Goal: Information Seeking & Learning: Learn about a topic

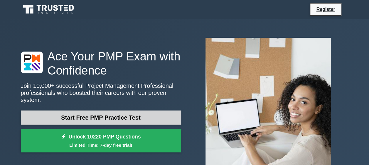
click at [124, 117] on link "Start Free PMP Practice Test" at bounding box center [101, 117] width 160 height 14
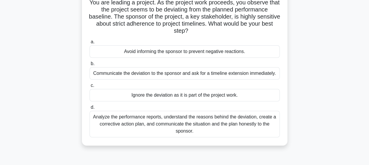
scroll to position [46, 0]
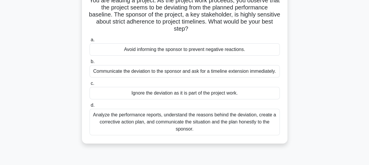
click at [182, 123] on div "Analyze the performance reports, understand the reasons behind the deviation, c…" at bounding box center [185, 121] width 190 height 26
click at [90, 107] on input "d. Analyze the performance reports, understand the reasons behind the deviation…" at bounding box center [90, 105] width 0 height 4
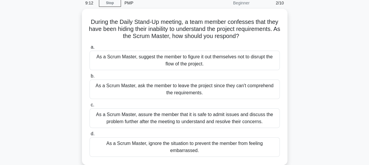
scroll to position [26, 0]
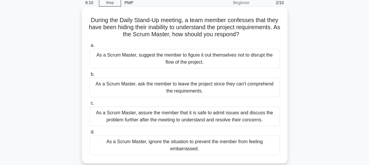
click at [182, 119] on div "As a Scrum Master, assure the member that it is safe to admit issues and discus…" at bounding box center [185, 115] width 190 height 19
click at [90, 105] on input "c. As a Scrum Master, assure the member that it is safe to admit issues and dis…" at bounding box center [90, 103] width 0 height 4
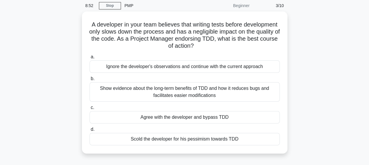
scroll to position [23, 0]
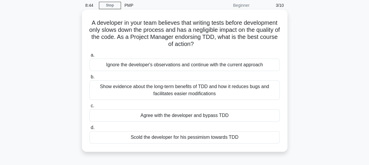
click at [202, 91] on div "Show evidence about the long-term benefits of TDD and how it reduces bugs and f…" at bounding box center [185, 89] width 190 height 19
click at [90, 79] on input "b. Show evidence about the long-term benefits of TDD and how it reduces bugs an…" at bounding box center [90, 77] width 0 height 4
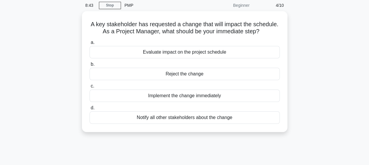
scroll to position [0, 0]
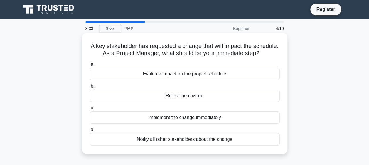
click at [203, 78] on div "Evaluate impact on the project schedule" at bounding box center [185, 74] width 190 height 12
click at [90, 66] on input "a. Evaluate impact on the project schedule" at bounding box center [90, 64] width 0 height 4
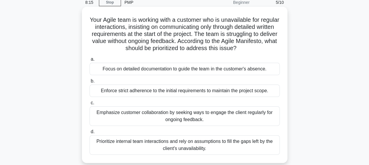
scroll to position [31, 0]
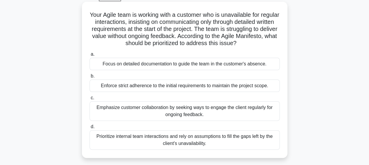
click at [163, 64] on div "Focus on detailed documentation to guide the team in the customer's absence." at bounding box center [185, 64] width 190 height 12
click at [90, 56] on input "a. Focus on detailed documentation to guide the team in the customer's absence." at bounding box center [90, 54] width 0 height 4
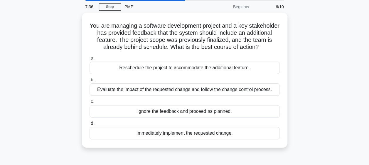
scroll to position [23, 0]
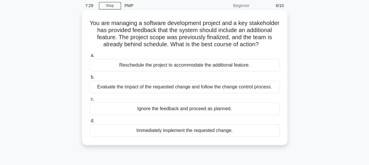
click at [178, 88] on div "Evaluate the impact of the requested change and follow the change control proce…" at bounding box center [185, 87] width 190 height 12
click at [90, 79] on input "b. Evaluate the impact of the requested change and follow the change control pr…" at bounding box center [90, 77] width 0 height 4
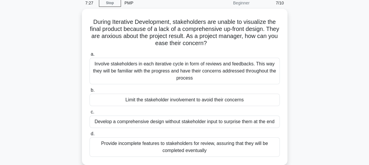
scroll to position [26, 0]
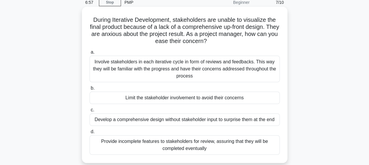
click at [193, 63] on div "Involve stakeholders in each iterative cycle in form of reviews and feedbacks. …" at bounding box center [185, 69] width 190 height 26
click at [90, 54] on input "a. Involve stakeholders in each iterative cycle in form of reviews and feedback…" at bounding box center [90, 52] width 0 height 4
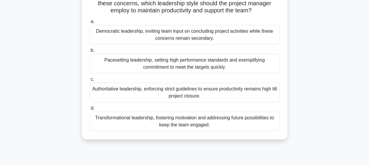
scroll to position [64, 0]
click at [254, 121] on div "Transformational leadership, fostering motivation and addressing future possibi…" at bounding box center [185, 120] width 190 height 19
click at [90, 110] on input "d. Transformational leadership, fostering motivation and addressing future poss…" at bounding box center [90, 108] width 0 height 4
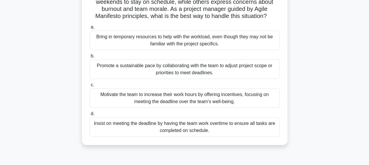
scroll to position [60, 0]
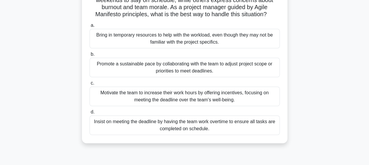
click at [259, 101] on div "Motivate the team to increase their work hours by offering incentives, focusing…" at bounding box center [185, 95] width 190 height 19
click at [90, 85] on input "c. Motivate the team to increase their work hours by offering incentives, focus…" at bounding box center [90, 83] width 0 height 4
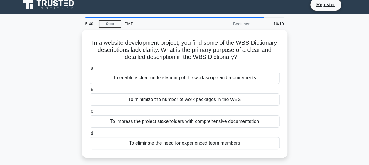
scroll to position [0, 0]
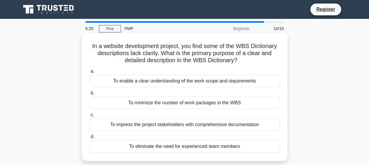
click at [216, 86] on div "To enable a clear understanding of the work scope and requirements" at bounding box center [185, 81] width 190 height 12
click at [90, 73] on input "a. To enable a clear understanding of the work scope and requirements" at bounding box center [90, 71] width 0 height 4
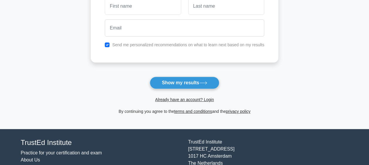
scroll to position [116, 0]
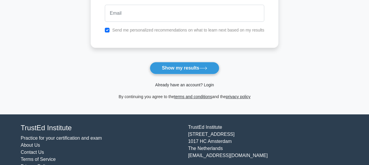
click at [206, 86] on link "Already have an account? Login" at bounding box center [184, 84] width 59 height 5
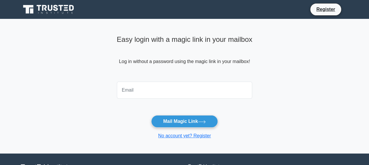
click at [163, 91] on input "email" at bounding box center [185, 89] width 136 height 17
type input "ratika.nigam@bt.com"
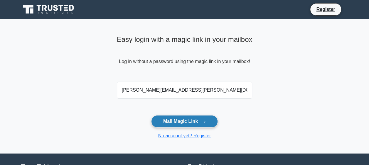
click at [172, 118] on button "Mail Magic Link" at bounding box center [184, 121] width 67 height 12
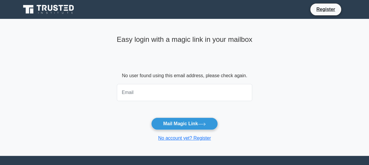
click at [155, 93] on input "email" at bounding box center [185, 92] width 136 height 17
type input "ratika.nigam7@gmail.com"
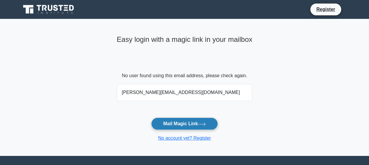
click at [171, 122] on button "Mail Magic Link" at bounding box center [184, 123] width 67 height 12
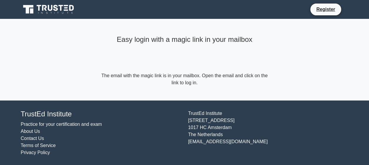
click at [189, 81] on form "The email with the magic link is in your mailbox. Open the email and click on t…" at bounding box center [184, 79] width 169 height 14
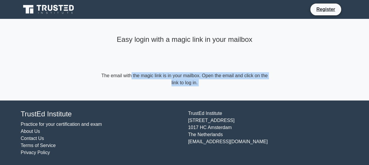
click at [189, 81] on form "The email with the magic link is in your mailbox. Open the email and click on t…" at bounding box center [184, 79] width 169 height 14
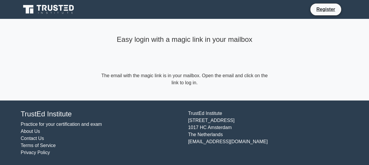
drag, startPoint x: 189, startPoint y: 81, endPoint x: 160, endPoint y: 45, distance: 46.2
click at [160, 45] on div "Easy login with a magic link in your mailbox" at bounding box center [184, 52] width 169 height 39
click at [327, 12] on link "Register" at bounding box center [326, 9] width 26 height 7
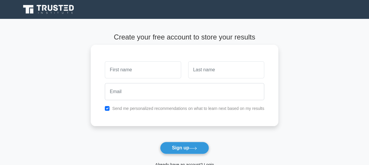
click at [163, 78] on input "text" at bounding box center [143, 69] width 76 height 17
type input "Ratika"
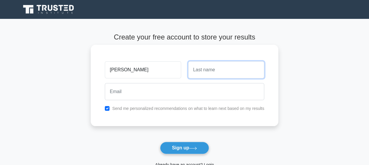
type input "Nigam"
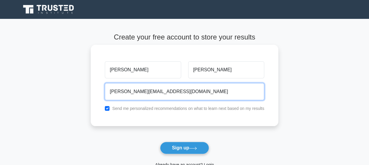
click at [138, 93] on input "ratika.nigam7@gmail.com" at bounding box center [185, 91] width 160 height 17
type input "ratika.nigam@BT.com"
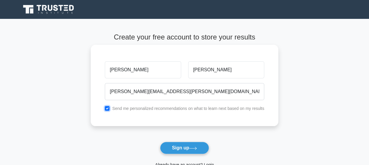
click at [105, 107] on input "checkbox" at bounding box center [107, 108] width 5 height 5
checkbox input "false"
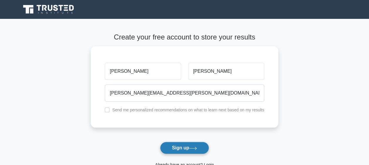
click at [185, 150] on button "Sign up" at bounding box center [184, 147] width 49 height 12
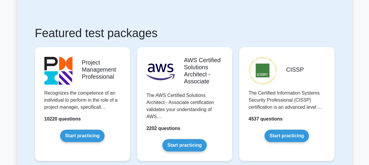
scroll to position [94, 0]
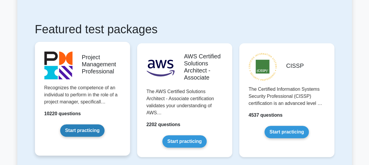
click at [83, 133] on link "Start practicing" at bounding box center [82, 130] width 44 height 12
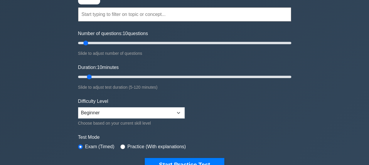
scroll to position [51, 0]
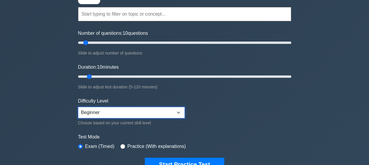
click at [105, 114] on select "Beginner Intermediate Expert" at bounding box center [131, 112] width 107 height 11
select select "intermediate"
click at [78, 107] on select "Beginner Intermediate Expert" at bounding box center [131, 112] width 107 height 11
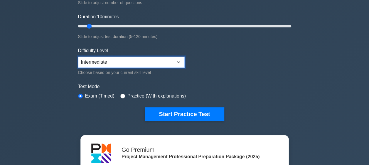
scroll to position [101, 0]
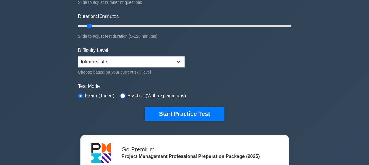
click at [123, 93] on input "radio" at bounding box center [122, 95] width 5 height 5
radio input "true"
click at [166, 66] on div "Difficulty Level Beginner Intermediate Expert Choose based on your current skil…" at bounding box center [131, 61] width 107 height 29
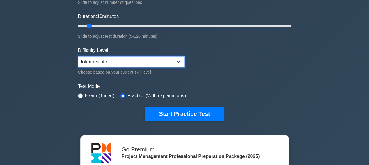
click at [162, 61] on select "Beginner Intermediate Expert" at bounding box center [131, 61] width 107 height 11
select select "expert"
click at [78, 56] on select "Beginner Intermediate Expert" at bounding box center [131, 61] width 107 height 11
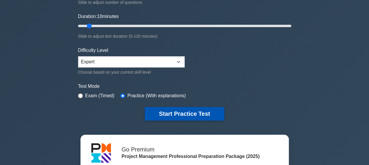
click at [160, 115] on button "Start Practice Test" at bounding box center [184, 114] width 79 height 14
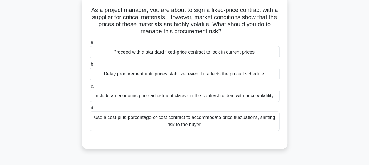
scroll to position [36, 0]
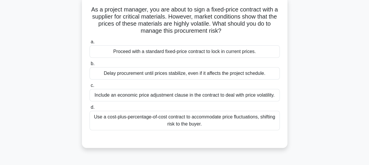
click at [160, 99] on div "Include an economic price adjustment clause in the contract to deal with price …" at bounding box center [185, 95] width 190 height 12
click at [90, 87] on input "c. Include an economic price adjustment clause in the contract to deal with pri…" at bounding box center [90, 85] width 0 height 4
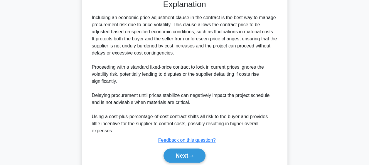
scroll to position [204, 0]
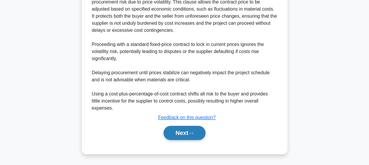
click at [181, 130] on button "Next" at bounding box center [185, 132] width 42 height 14
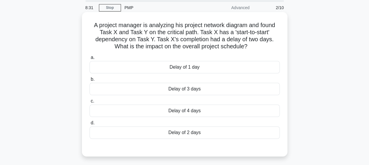
scroll to position [21, 0]
click at [190, 131] on div "Delay of 2 days" at bounding box center [185, 132] width 190 height 12
click at [90, 124] on input "d. Delay of 2 days" at bounding box center [90, 122] width 0 height 4
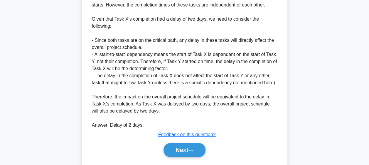
scroll to position [211, 0]
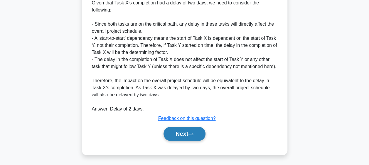
click at [190, 131] on button "Next" at bounding box center [185, 133] width 42 height 14
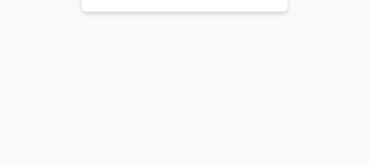
scroll to position [153, 0]
click at [190, 131] on div "8:11 Stop PMP Advanced 3/10 In a PERT chart, an activity with neither slack nor…" at bounding box center [184, 15] width 335 height 294
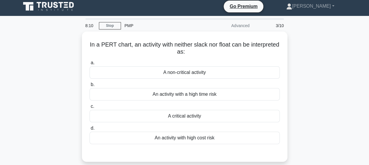
scroll to position [0, 0]
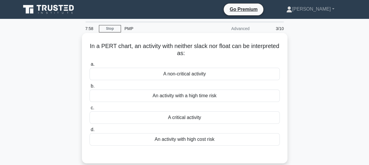
click at [189, 119] on div "A critical activity" at bounding box center [185, 117] width 190 height 12
click at [90, 110] on input "c. A critical activity" at bounding box center [90, 108] width 0 height 4
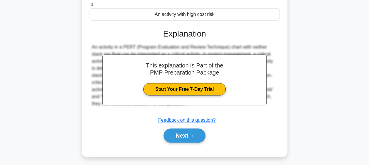
scroll to position [135, 0]
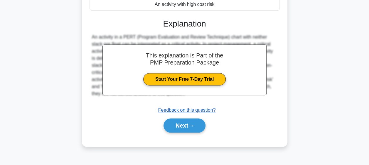
click at [192, 112] on u "Feedback on this question?" at bounding box center [187, 109] width 58 height 5
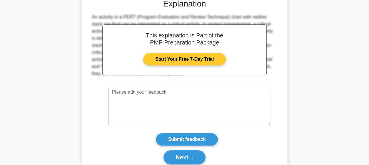
scroll to position [178, 0]
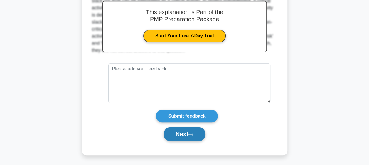
click at [177, 136] on button "Next" at bounding box center [185, 134] width 42 height 14
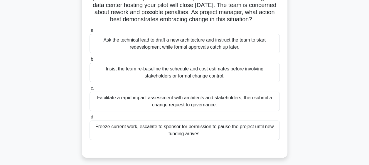
scroll to position [63, 0]
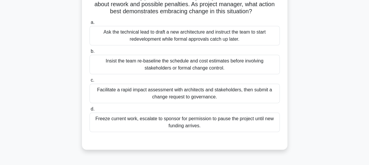
click at [191, 100] on div "Facilitate a rapid impact assessment with architects and stakeholders, then sub…" at bounding box center [185, 92] width 190 height 19
click at [90, 82] on input "c. Facilitate a rapid impact assessment with architects and stakeholders, then …" at bounding box center [90, 80] width 0 height 4
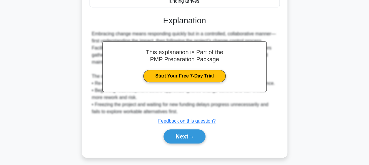
scroll to position [187, 0]
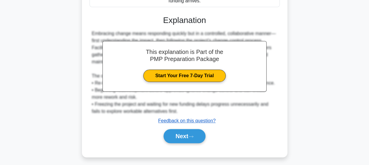
click at [188, 123] on u "Feedback on this question?" at bounding box center [187, 120] width 58 height 5
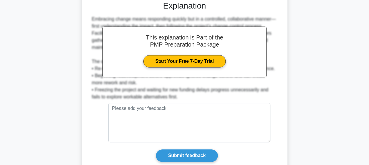
scroll to position [248, 0]
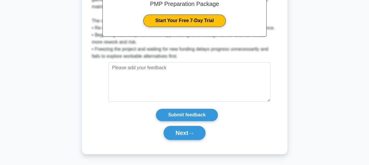
click at [188, 129] on button "Next" at bounding box center [185, 132] width 42 height 14
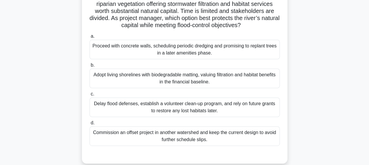
scroll to position [65, 0]
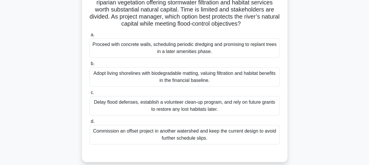
click at [219, 80] on div "Adopt living shorelines with biodegradable matting, valuing filtration and habi…" at bounding box center [185, 76] width 190 height 19
click at [90, 66] on input "b. Adopt living shorelines with biodegradable matting, valuing filtration and h…" at bounding box center [90, 64] width 0 height 4
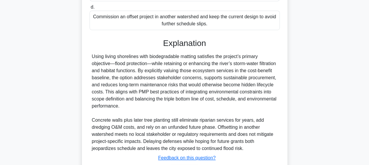
scroll to position [218, 0]
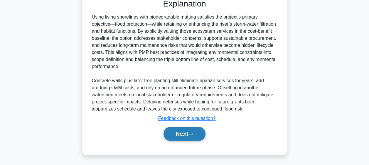
click at [196, 133] on button "Next" at bounding box center [185, 133] width 42 height 14
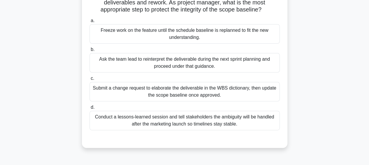
scroll to position [72, 0]
click at [164, 43] on div "Freeze work on the feature until the schedule baseline is replanned to fit the …" at bounding box center [185, 33] width 190 height 19
click at [90, 22] on input "a. Freeze work on the feature until the schedule baseline is replanned to fit t…" at bounding box center [90, 21] width 0 height 4
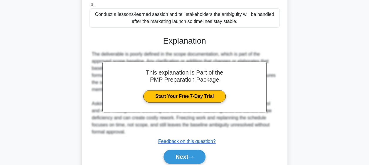
scroll to position [205, 0]
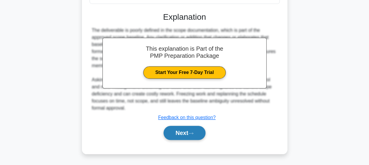
click at [190, 132] on button "Next" at bounding box center [185, 132] width 42 height 14
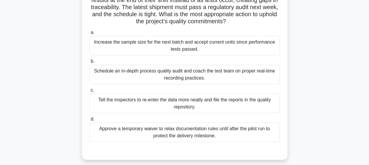
scroll to position [60, 0]
click at [162, 80] on div "Schedule an in-depth process quality audit and coach the test team on proper re…" at bounding box center [185, 73] width 190 height 19
click at [90, 63] on input "b. Schedule an in-depth process quality audit and coach the test team on proper…" at bounding box center [90, 61] width 0 height 4
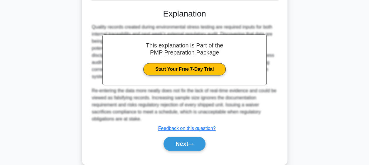
scroll to position [202, 0]
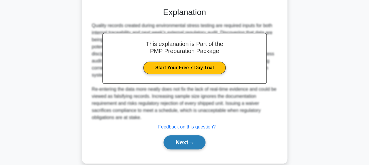
click at [180, 143] on button "Next" at bounding box center [185, 142] width 42 height 14
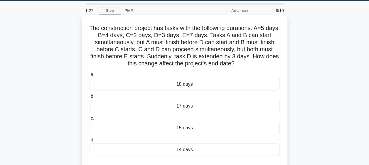
scroll to position [26, 0]
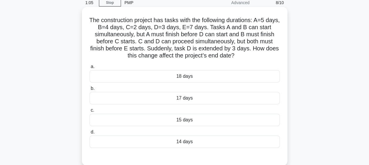
click at [185, 98] on div "17 days" at bounding box center [185, 98] width 190 height 12
click at [90, 90] on input "b. 17 days" at bounding box center [90, 88] width 0 height 4
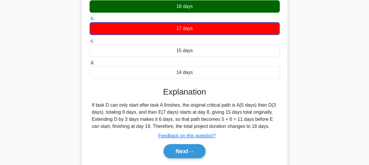
scroll to position [96, 0]
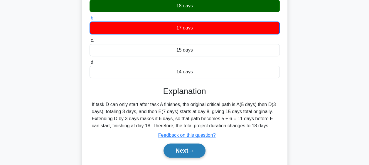
click at [184, 149] on button "Next" at bounding box center [185, 150] width 42 height 14
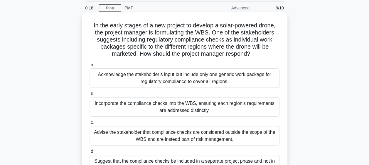
scroll to position [20, 0]
click at [204, 76] on div "Acknowledge the stakeholder’s input but include only one generic work package f…" at bounding box center [185, 77] width 190 height 19
click at [90, 67] on input "a. Acknowledge the stakeholder’s input but include only one generic work packag…" at bounding box center [90, 65] width 0 height 4
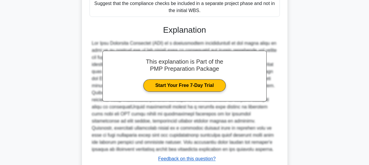
scroll to position [219, 0]
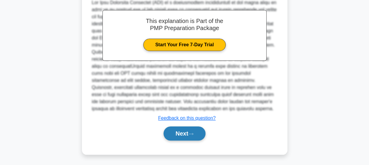
click at [187, 128] on button "Next" at bounding box center [185, 133] width 42 height 14
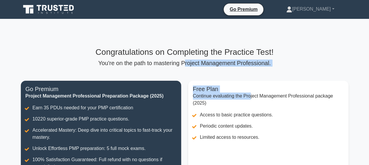
drag, startPoint x: 185, startPoint y: 66, endPoint x: 250, endPoint y: 68, distance: 64.7
click at [250, 68] on div "Congratulations on Completing the Practice Test! You're on the path to masterin…" at bounding box center [184, 136] width 335 height 179
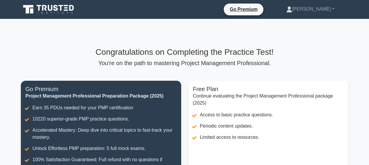
click at [131, 76] on div "Congratulations on Completing the Practice Test! You're on the path to masterin…" at bounding box center [184, 136] width 335 height 179
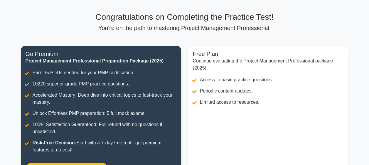
scroll to position [35, 0]
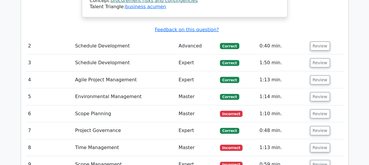
scroll to position [853, 0]
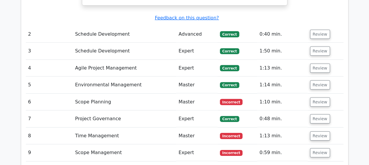
click at [98, 93] on td "Scope Planning" at bounding box center [125, 101] width 104 height 17
click at [319, 97] on button "Review" at bounding box center [320, 101] width 20 height 9
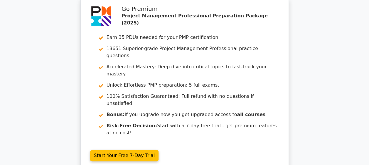
scroll to position [1412, 0]
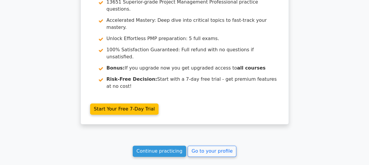
click at [172, 145] on link "Continue practicing" at bounding box center [160, 150] width 54 height 11
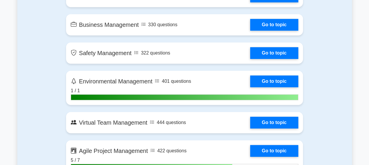
scroll to position [1283, 0]
